Goal: Information Seeking & Learning: Learn about a topic

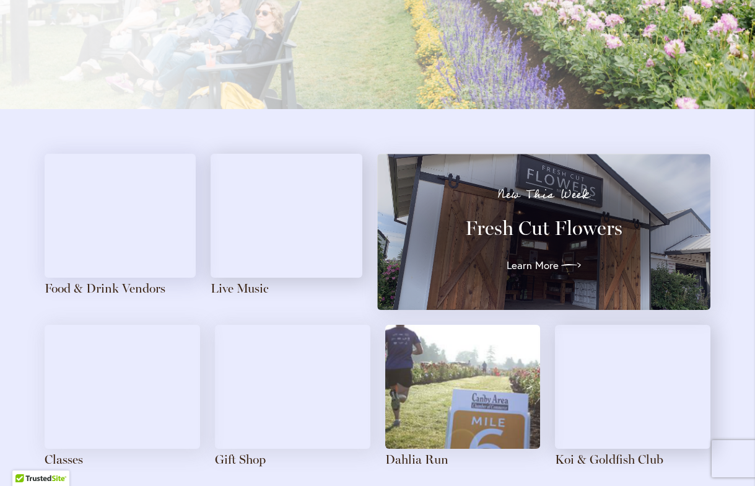
scroll to position [1263, 0]
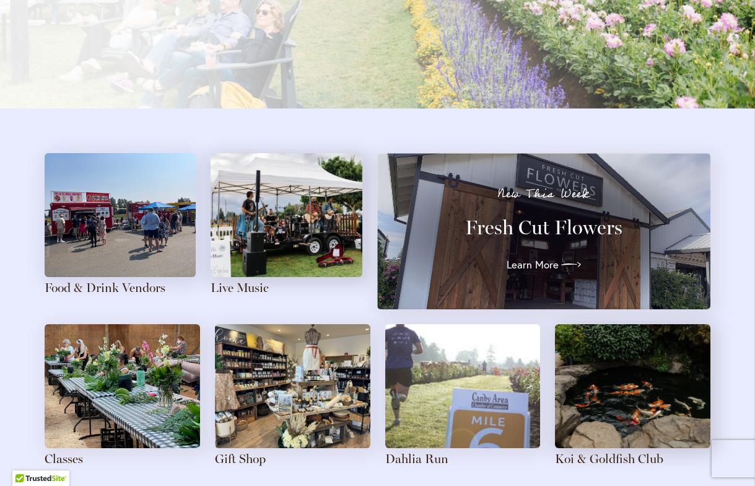
click at [308, 236] on img at bounding box center [286, 215] width 151 height 124
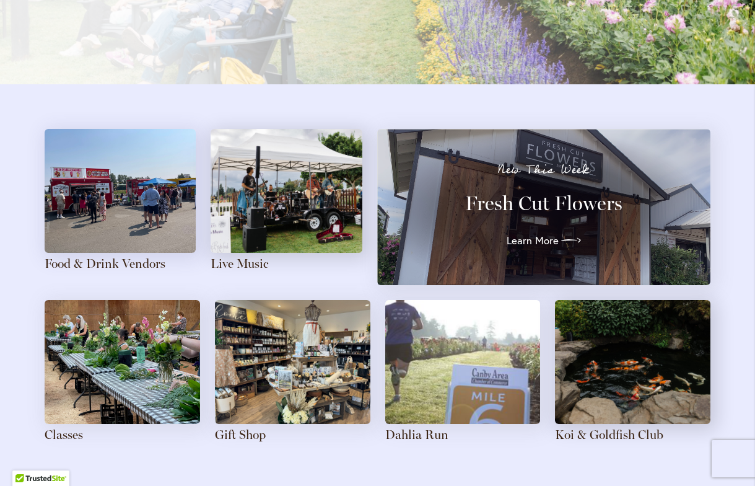
scroll to position [1290, 0]
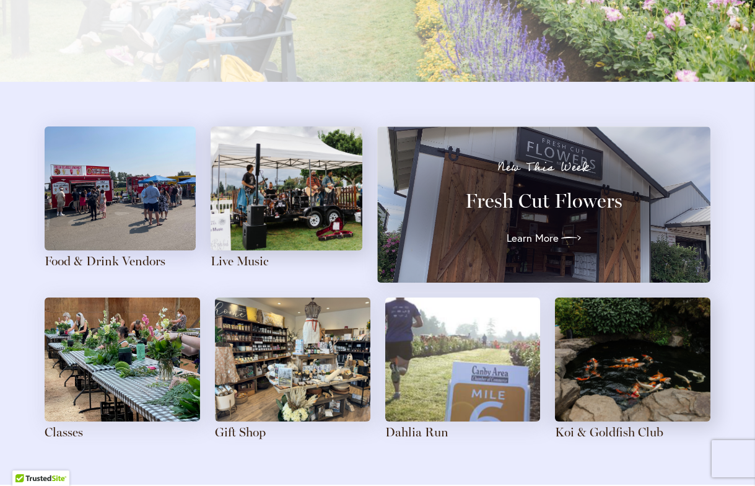
click at [143, 233] on img at bounding box center [120, 188] width 151 height 124
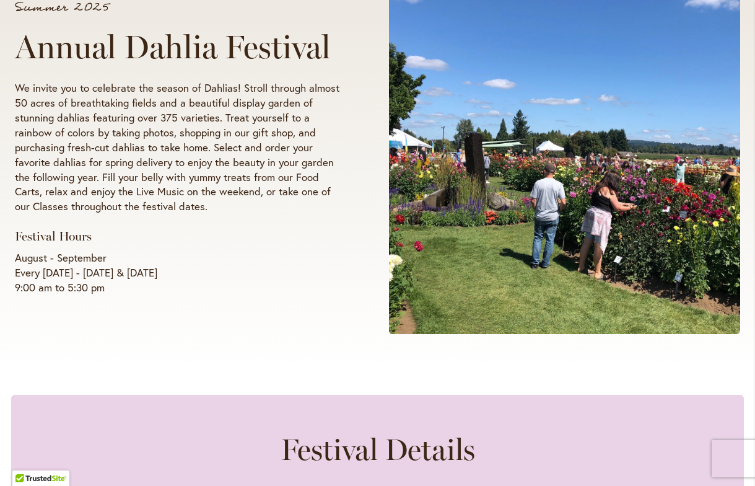
scroll to position [213, 0]
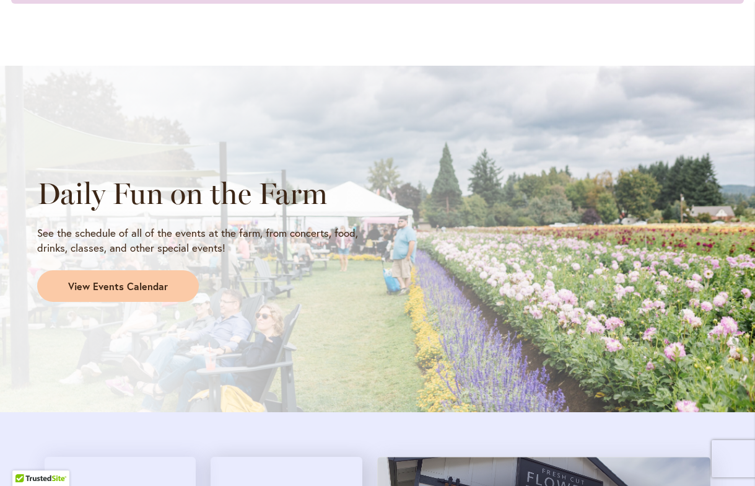
scroll to position [962, 0]
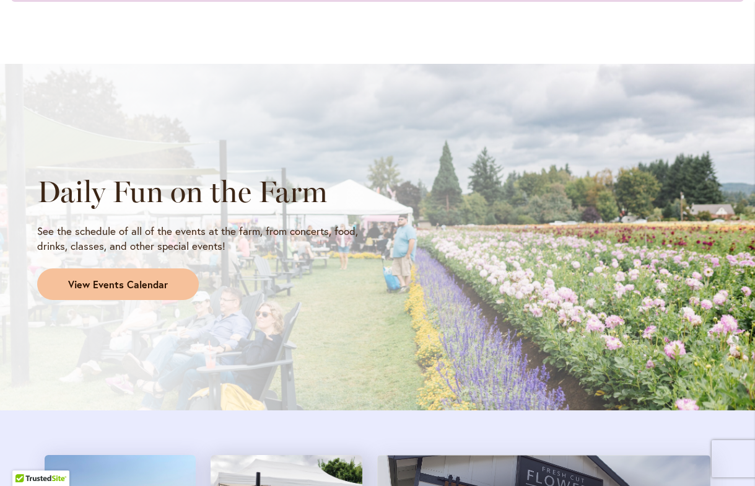
click at [123, 278] on span "View Events Calendar" at bounding box center [118, 285] width 100 height 14
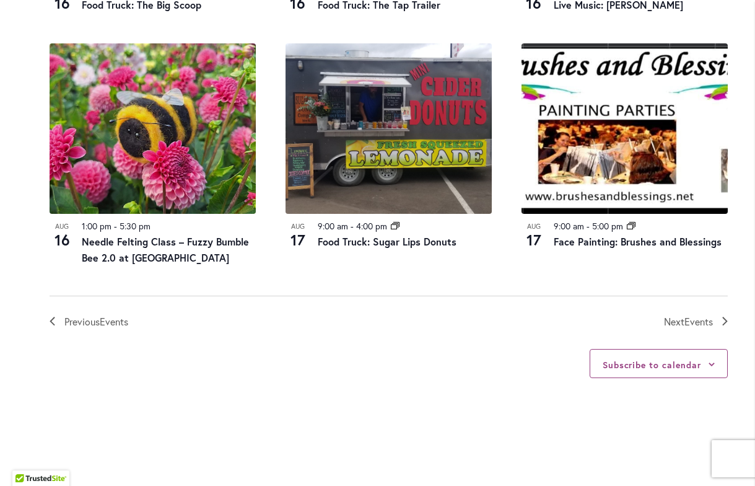
scroll to position [1377, 0]
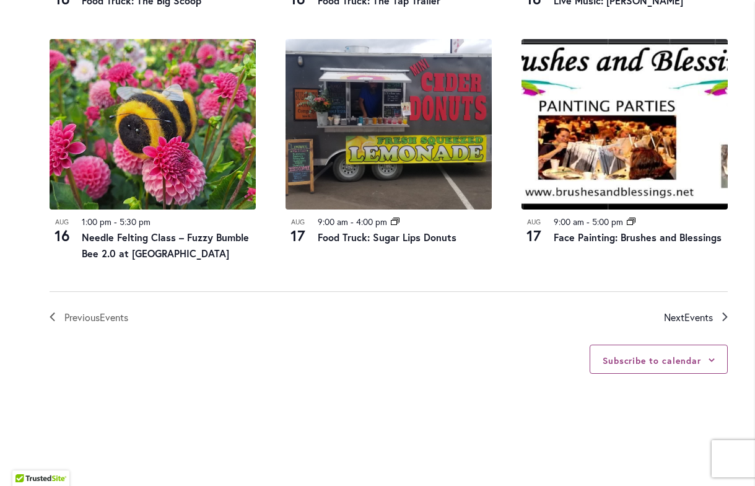
click at [708, 310] on span "Events" at bounding box center [699, 316] width 29 height 13
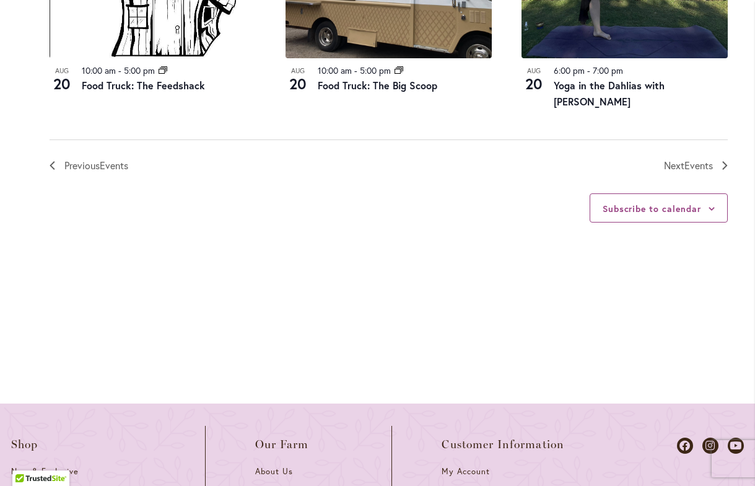
scroll to position [1574, 0]
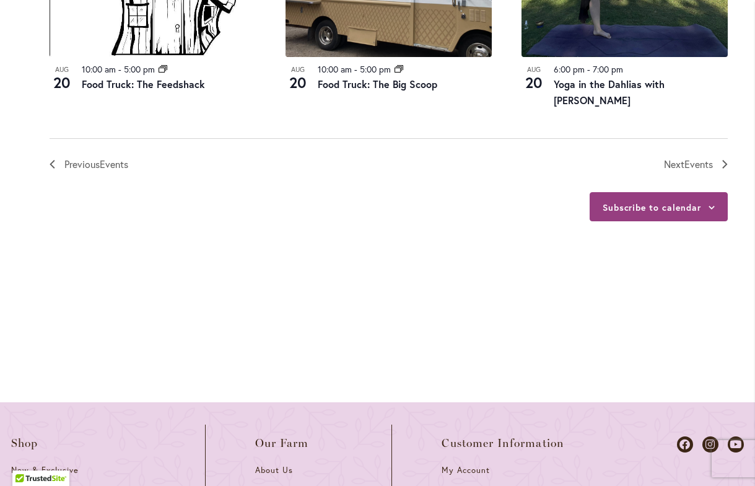
click at [705, 192] on div "Subscribe to calendar" at bounding box center [659, 206] width 138 height 29
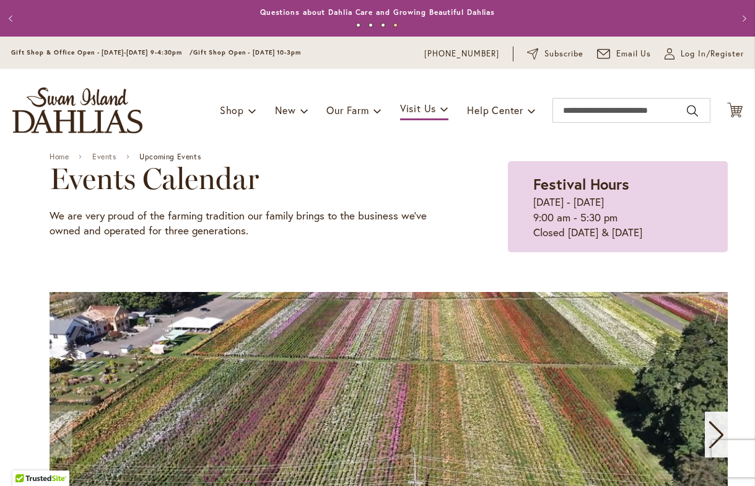
scroll to position [0, 0]
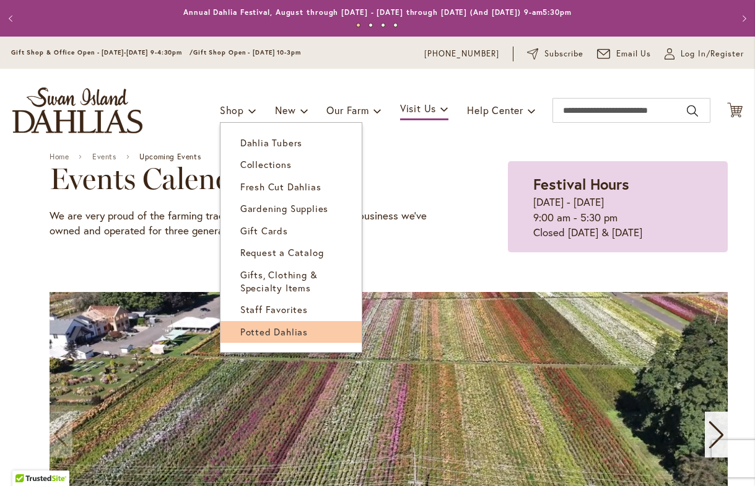
click at [267, 325] on span "Potted Dahlias" at bounding box center [274, 331] width 68 height 12
